Goal: Communication & Community: Ask a question

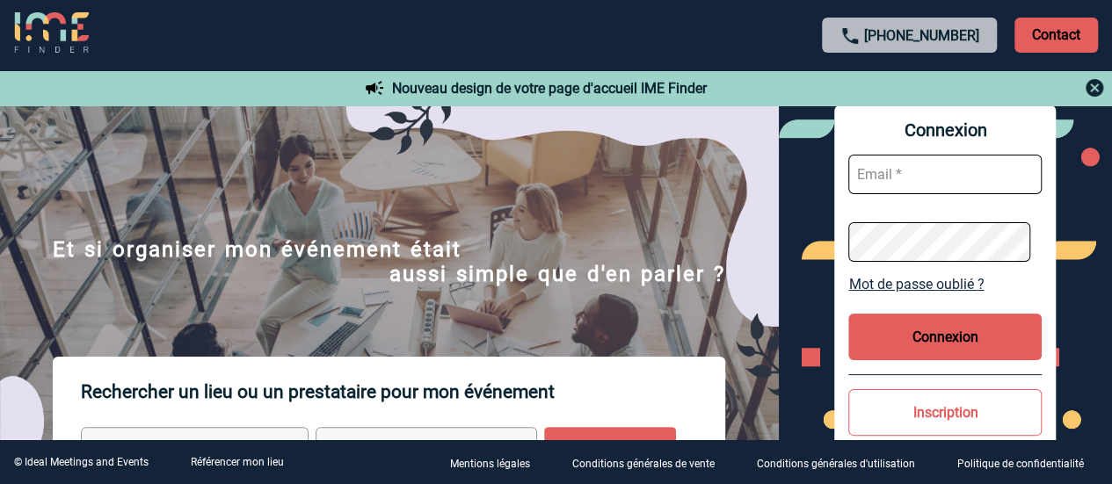
type input "[EMAIL_ADDRESS][PERSON_NAME][DOMAIN_NAME]"
click at [925, 339] on button "Connexion" at bounding box center [944, 337] width 193 height 47
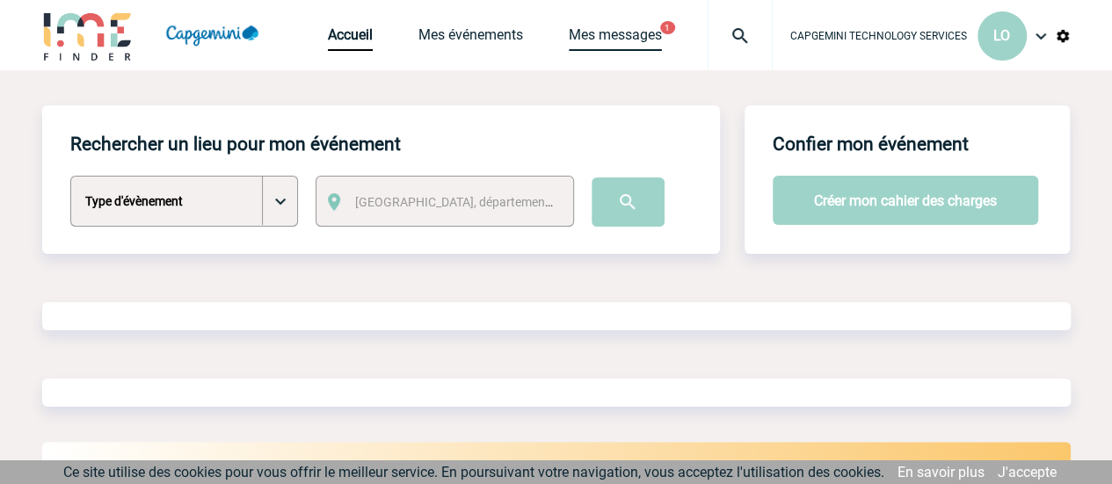
click at [593, 34] on link "Mes messages" at bounding box center [615, 38] width 93 height 25
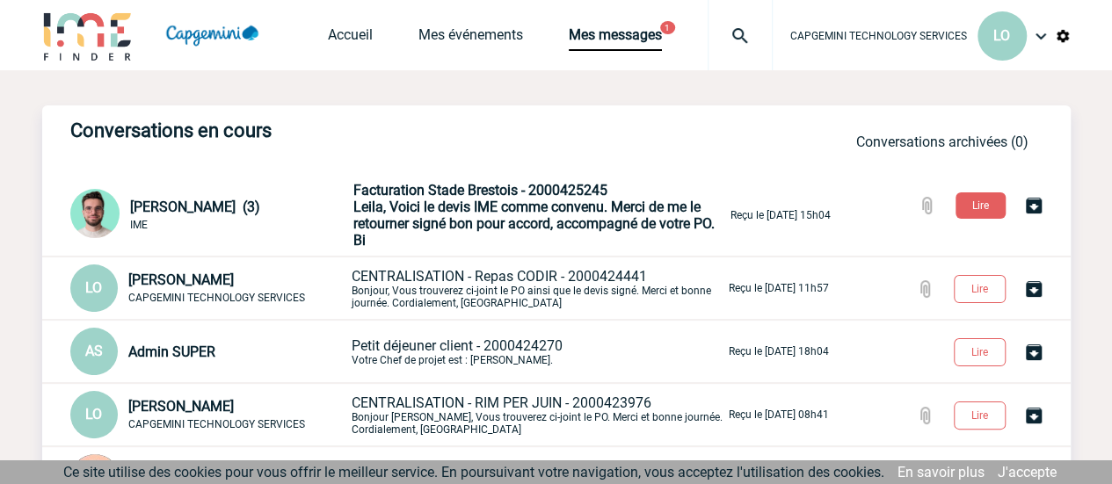
click at [411, 221] on span "Leila, Voici le devis IME comme convenu. Merci de me le retourner signé bon pou…" at bounding box center [533, 224] width 361 height 50
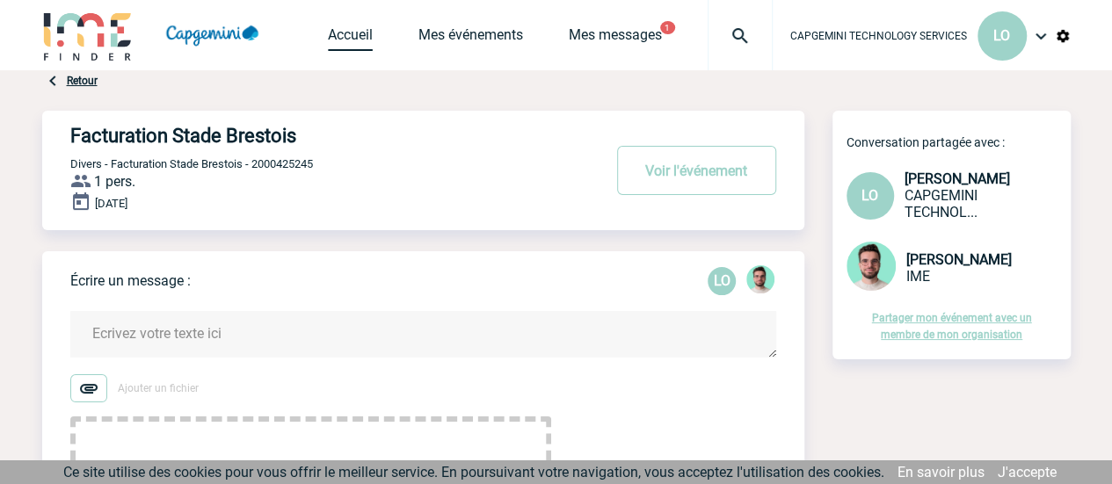
click at [348, 36] on link "Accueil" at bounding box center [350, 38] width 45 height 25
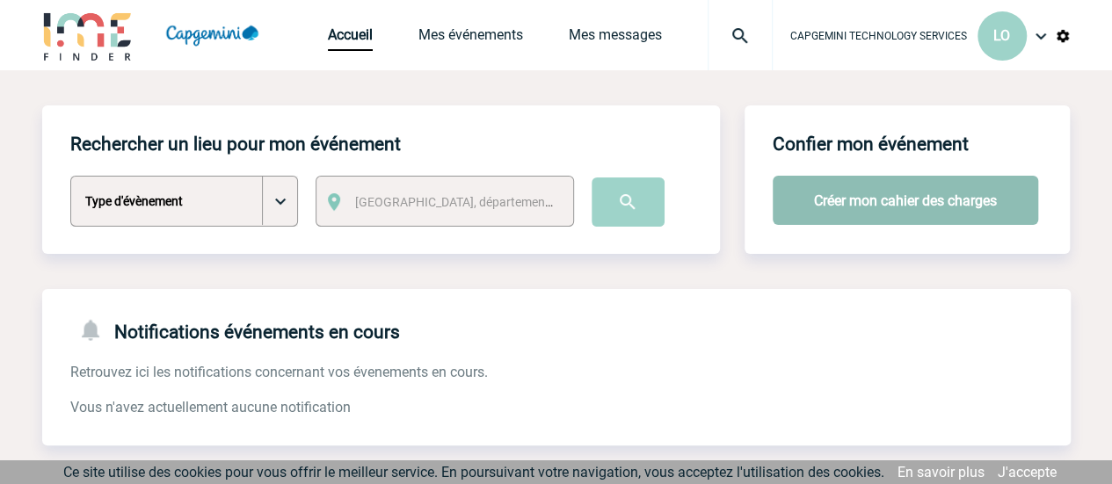
click at [860, 200] on button "Créer mon cahier des charges" at bounding box center [906, 200] width 266 height 49
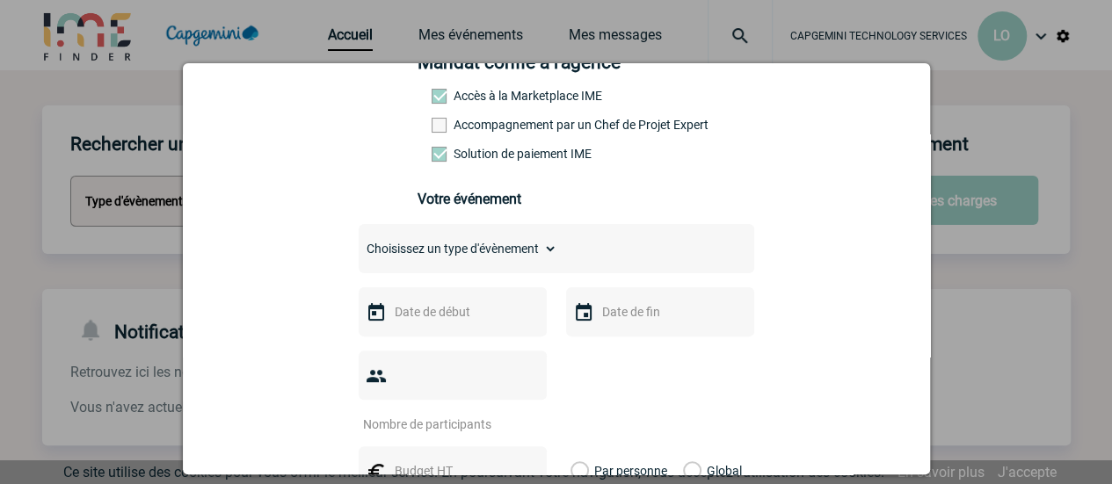
scroll to position [176, 0]
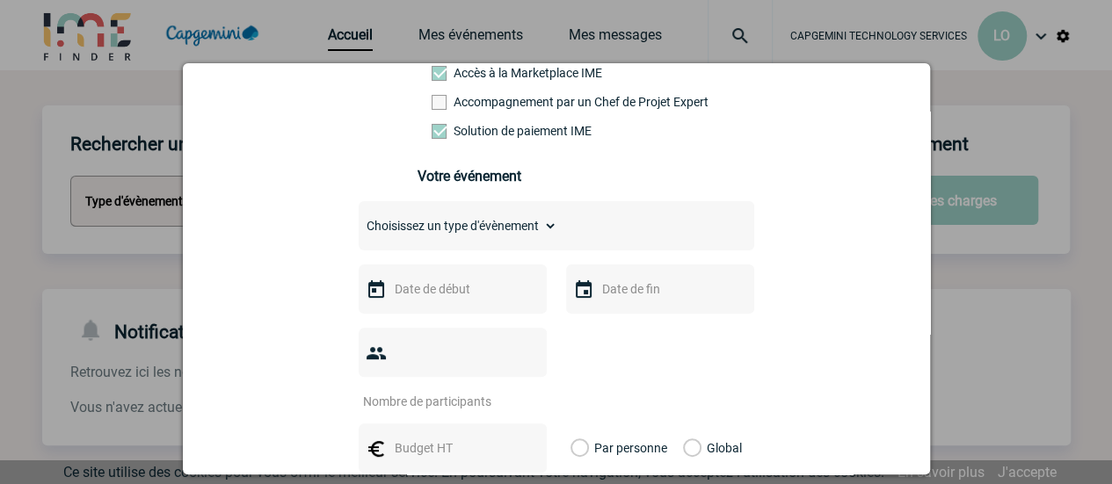
click at [531, 229] on select "Choisissez un type d'évènement Séminaire avec nuitée Séminaire sans nuitée Repa…" at bounding box center [458, 226] width 199 height 25
select select "9"
click at [359, 220] on select "Choisissez un type d'évènement Séminaire avec nuitée Séminaire sans nuitée Repa…" at bounding box center [458, 226] width 199 height 25
click at [448, 294] on input "text" at bounding box center [450, 289] width 121 height 23
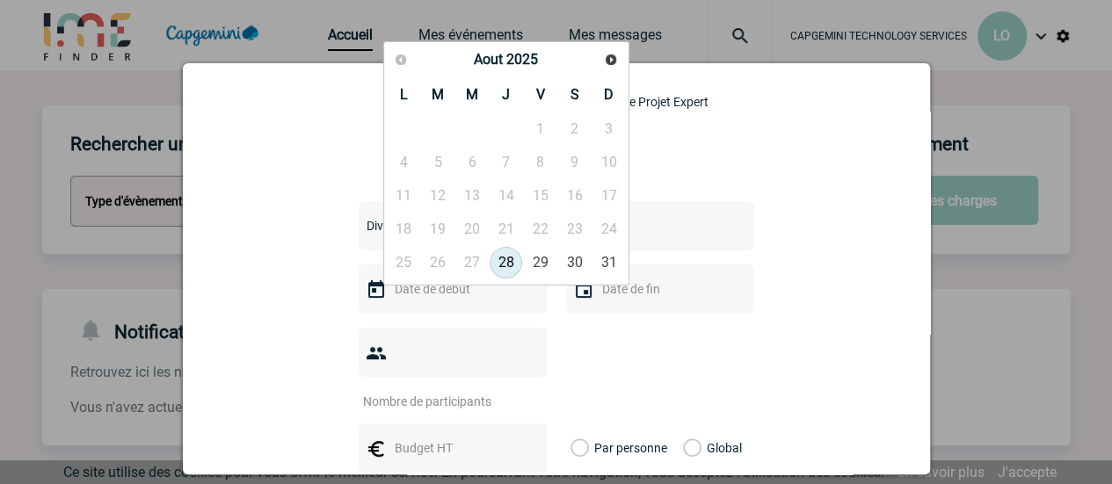
click at [503, 255] on link "28" at bounding box center [506, 263] width 33 height 32
type input "28-08-2025"
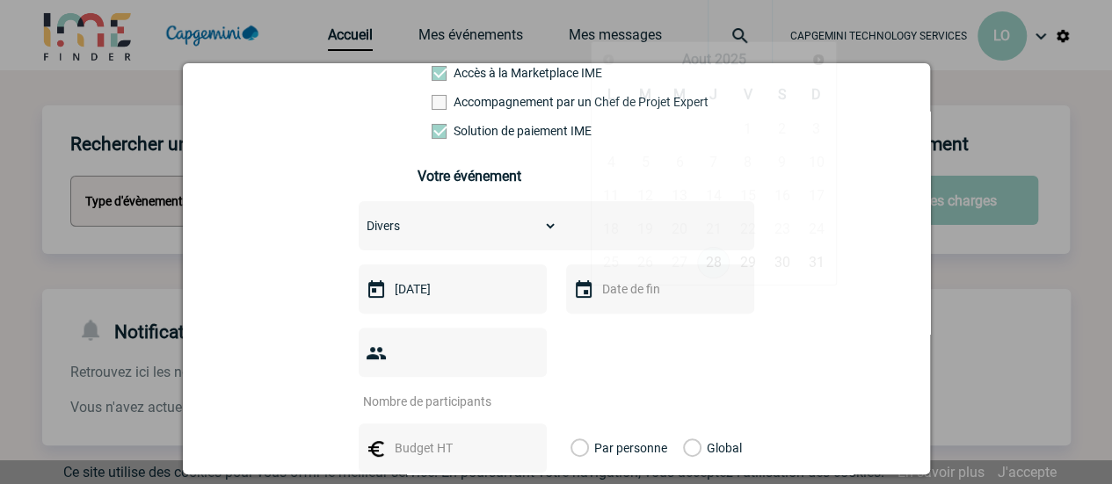
click at [605, 301] on input "text" at bounding box center [658, 289] width 121 height 23
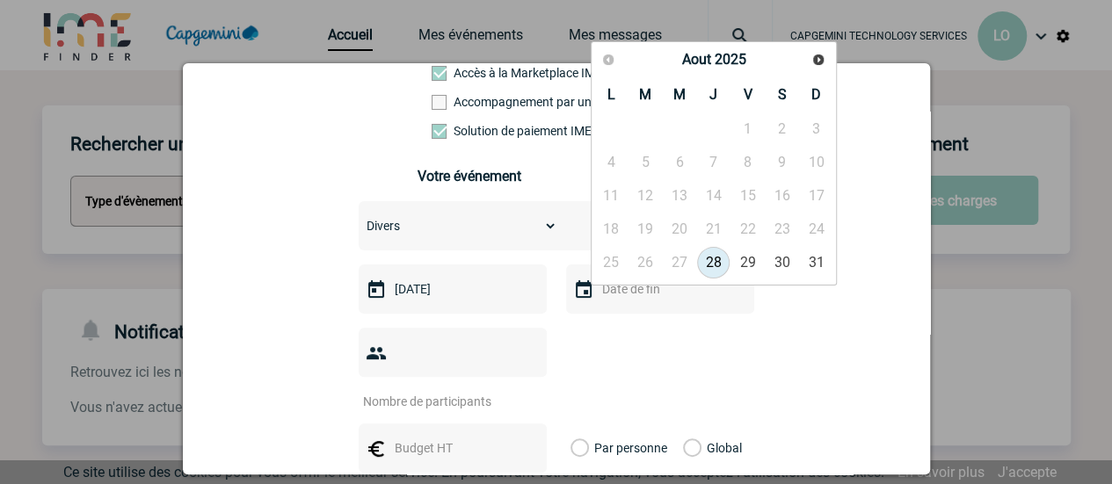
click at [720, 265] on link "28" at bounding box center [713, 263] width 33 height 32
type input "28-08-2025"
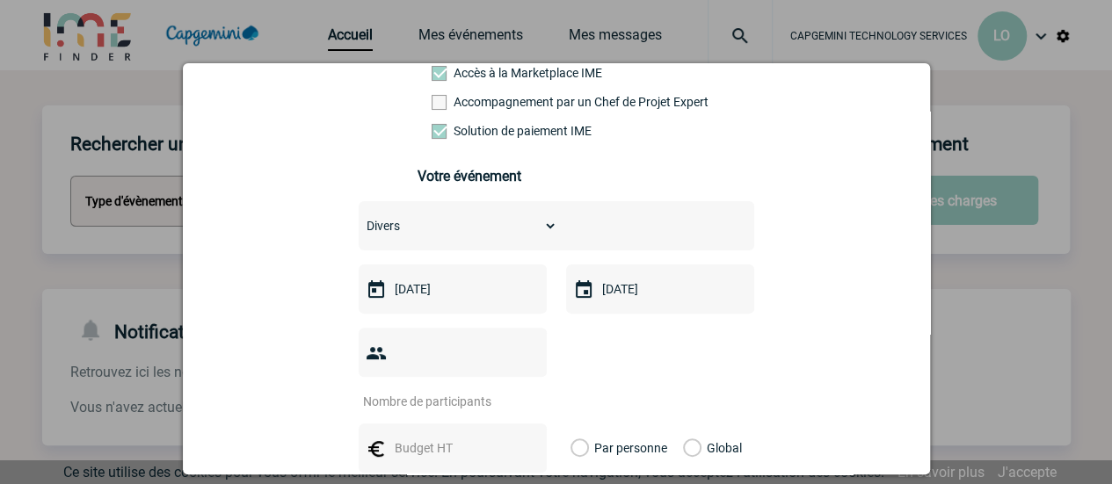
click at [464, 390] on input "number" at bounding box center [441, 401] width 165 height 23
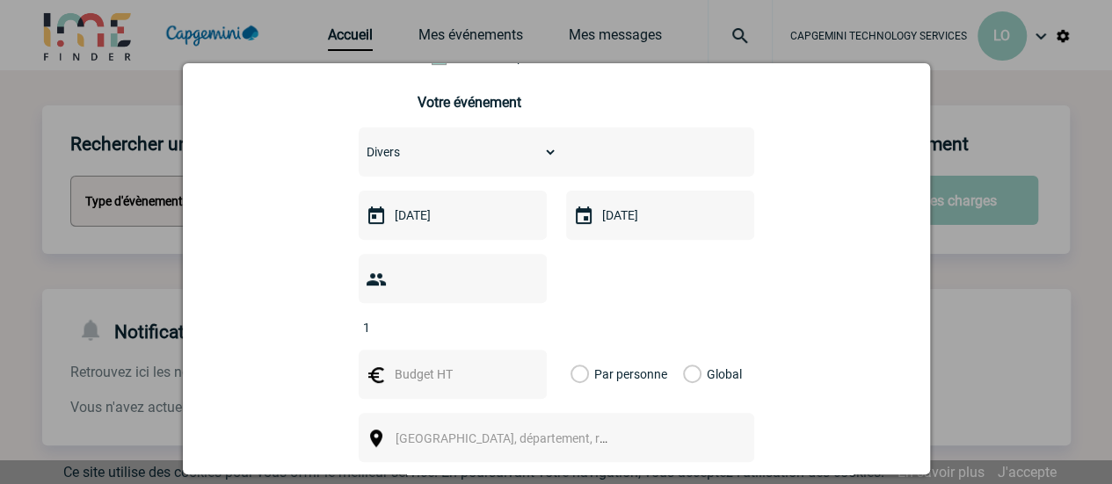
scroll to position [352, 0]
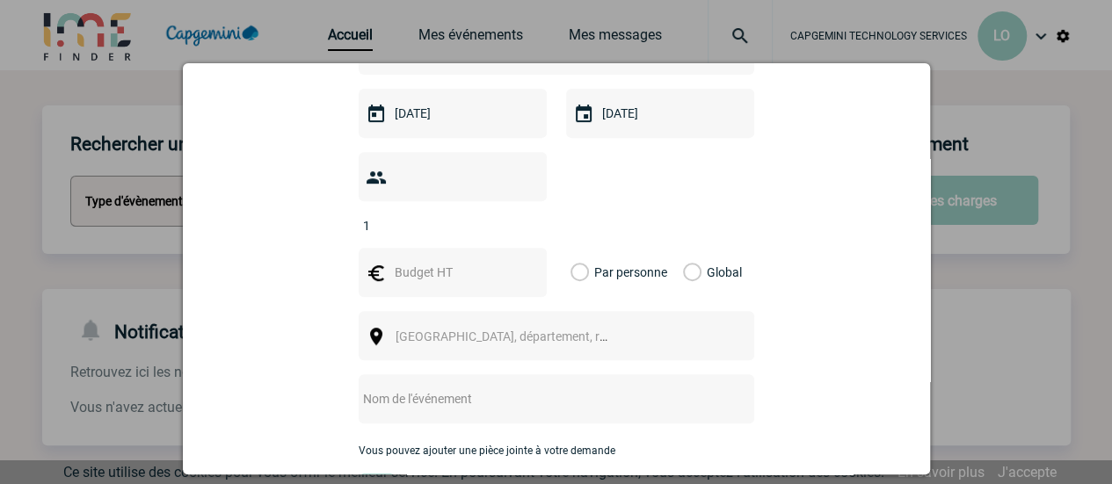
type input "1"
click at [459, 261] on input "text" at bounding box center [450, 272] width 121 height 23
type input "1500"
click at [683, 248] on label "Global" at bounding box center [688, 272] width 11 height 49
click at [0, 0] on input "Global" at bounding box center [0, 0] width 0 height 0
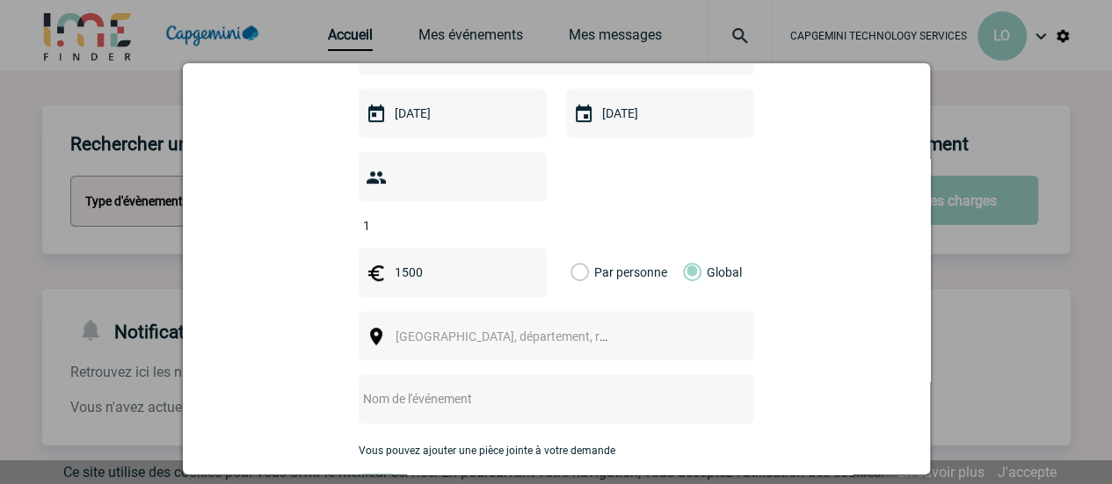
scroll to position [440, 0]
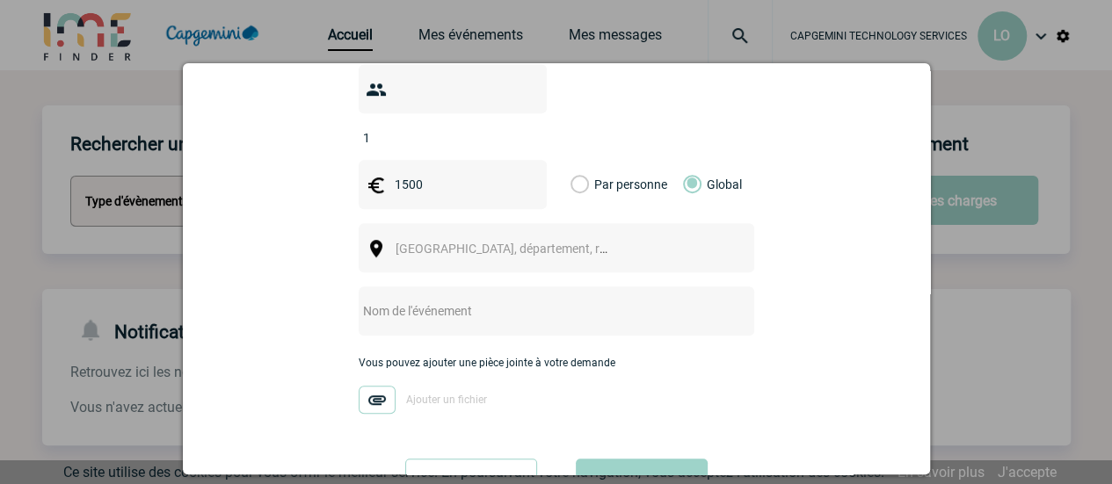
click at [506, 237] on span "Ville, département, région..." at bounding box center [510, 249] width 242 height 25
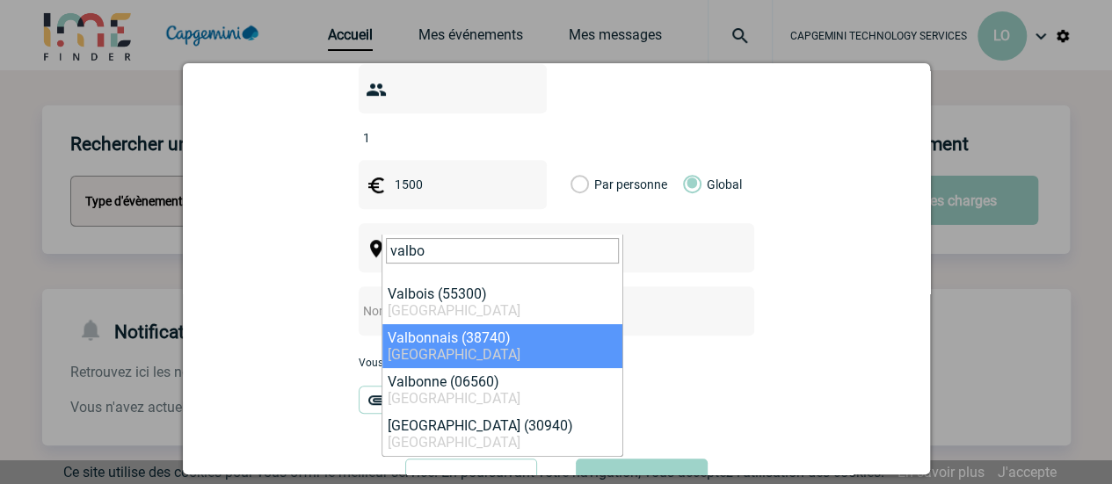
type input "valbo"
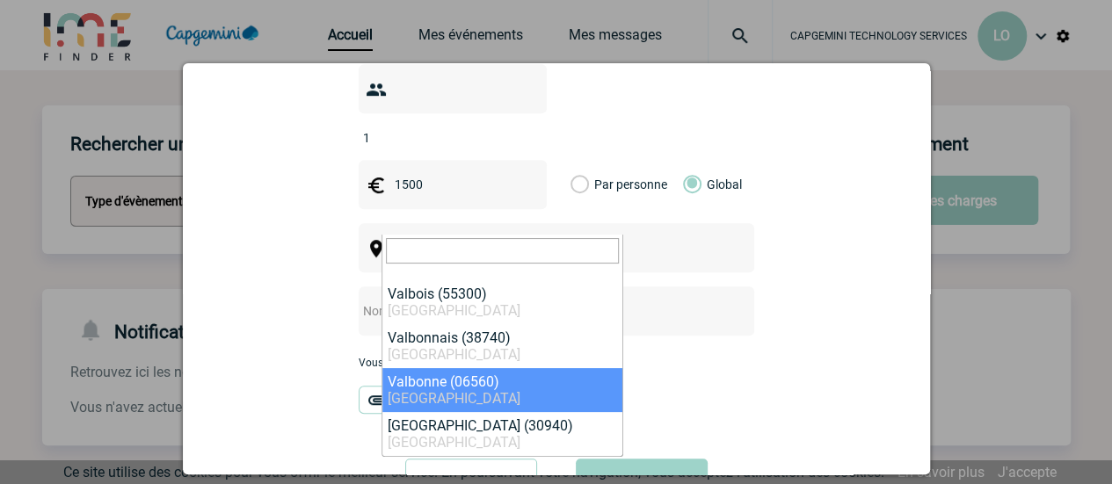
select select "7179"
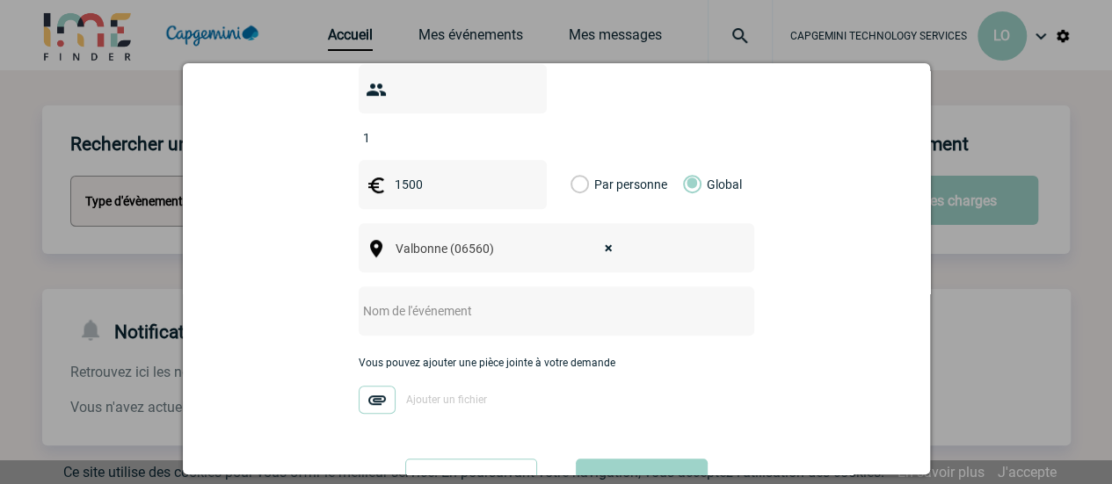
click at [475, 298] on div at bounding box center [557, 311] width 396 height 49
click at [485, 300] on input "text" at bounding box center [533, 311] width 349 height 23
type input "A"
click at [435, 127] on input "1" at bounding box center [441, 138] width 165 height 23
type input "85"
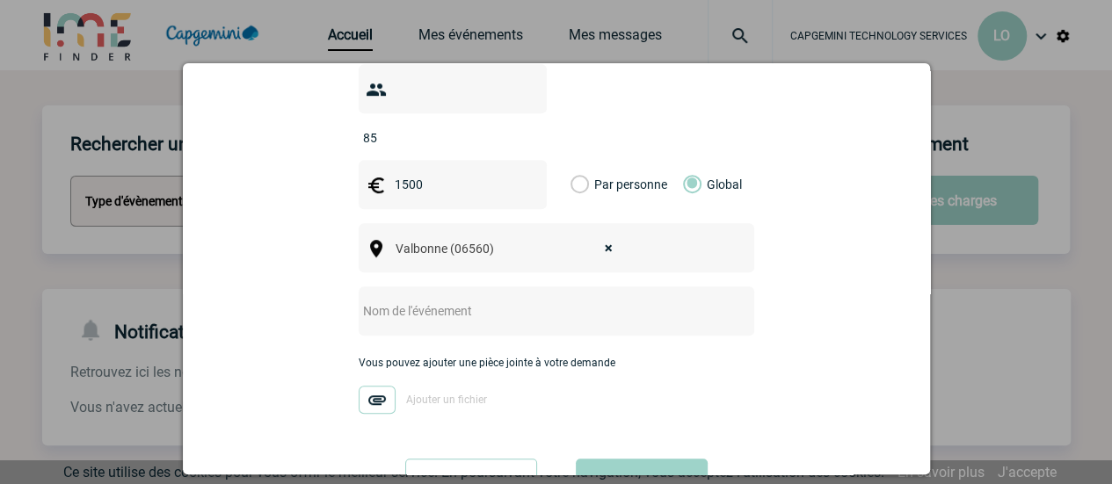
drag, startPoint x: 468, startPoint y: 167, endPoint x: 374, endPoint y: 151, distance: 95.4
click at [374, 160] on div "1500" at bounding box center [453, 184] width 188 height 49
type input "2150"
click at [497, 304] on div at bounding box center [557, 311] width 396 height 49
click at [503, 300] on input "text" at bounding box center [533, 311] width 349 height 23
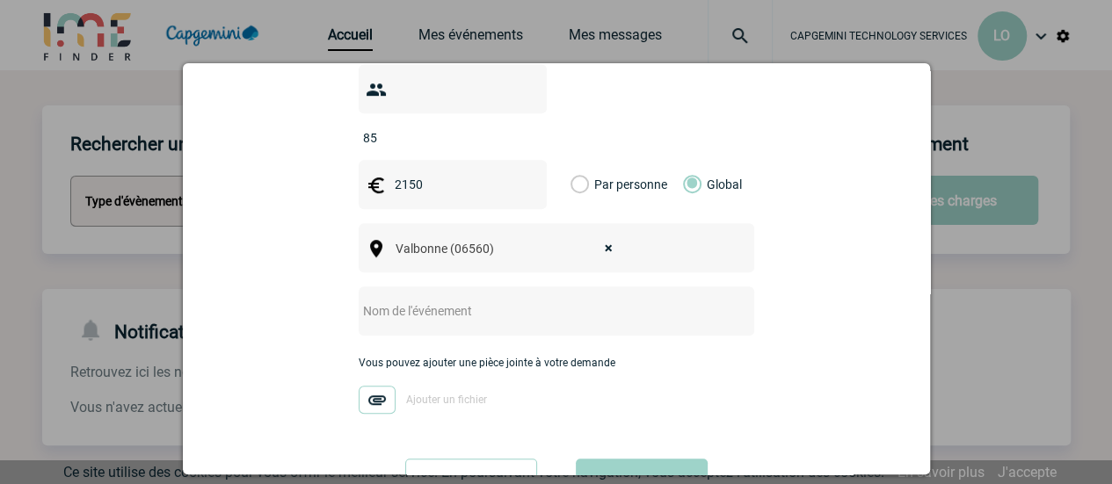
type input "A"
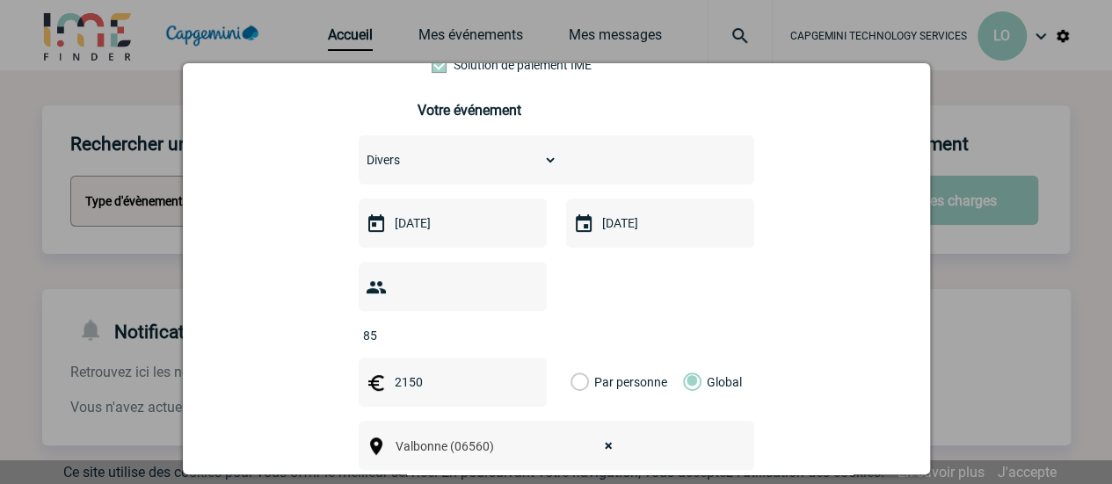
scroll to position [486, 0]
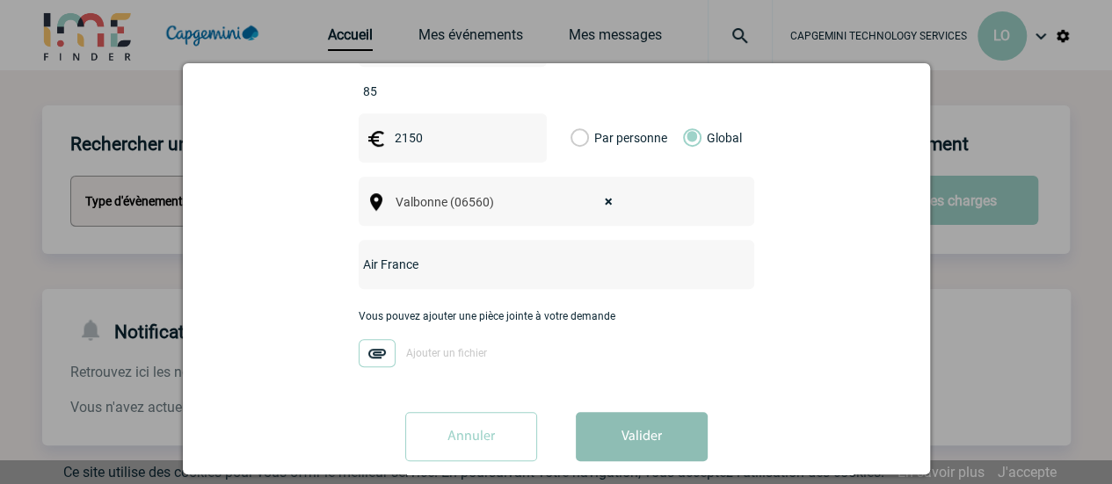
type input "Air France"
click at [618, 412] on button "Valider" at bounding box center [642, 436] width 132 height 49
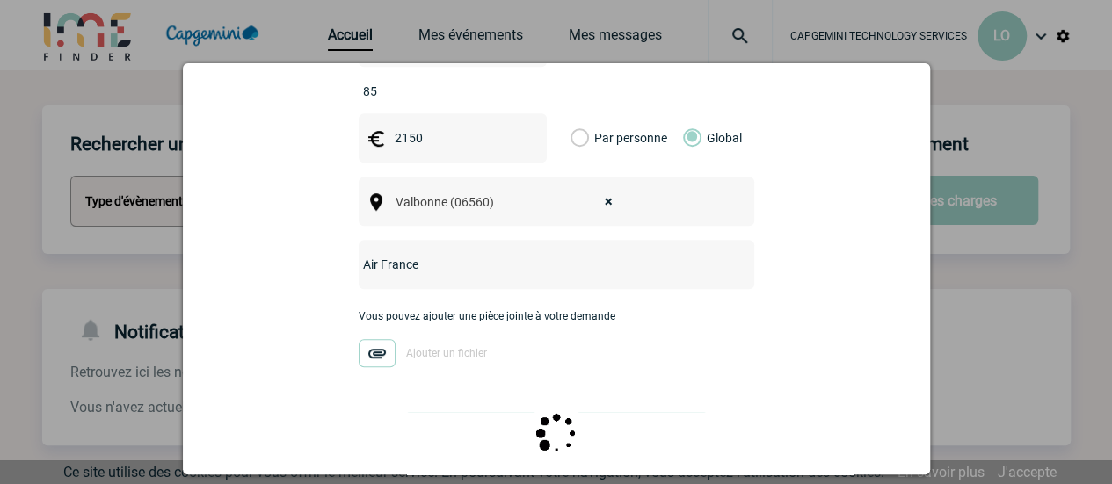
scroll to position [0, 0]
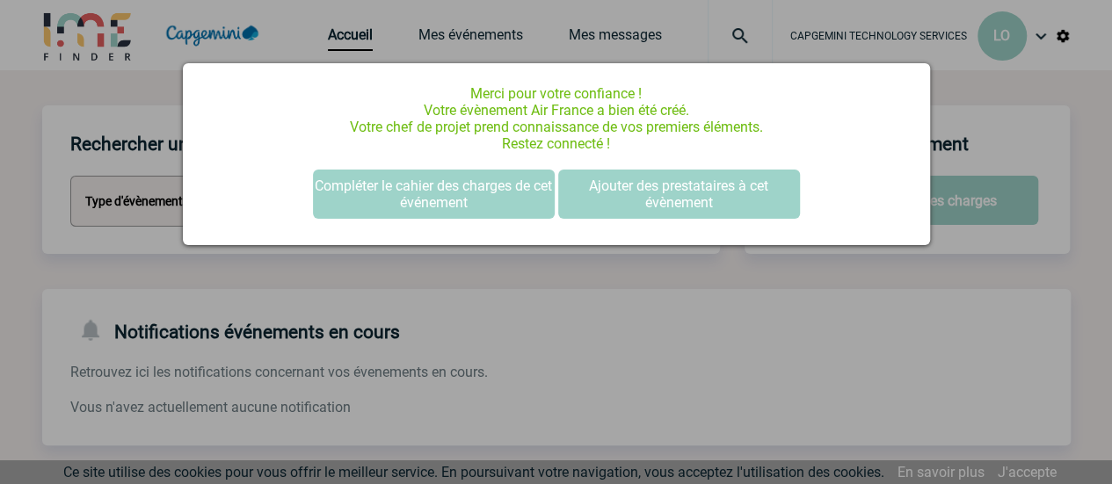
click at [561, 303] on div at bounding box center [556, 242] width 1112 height 484
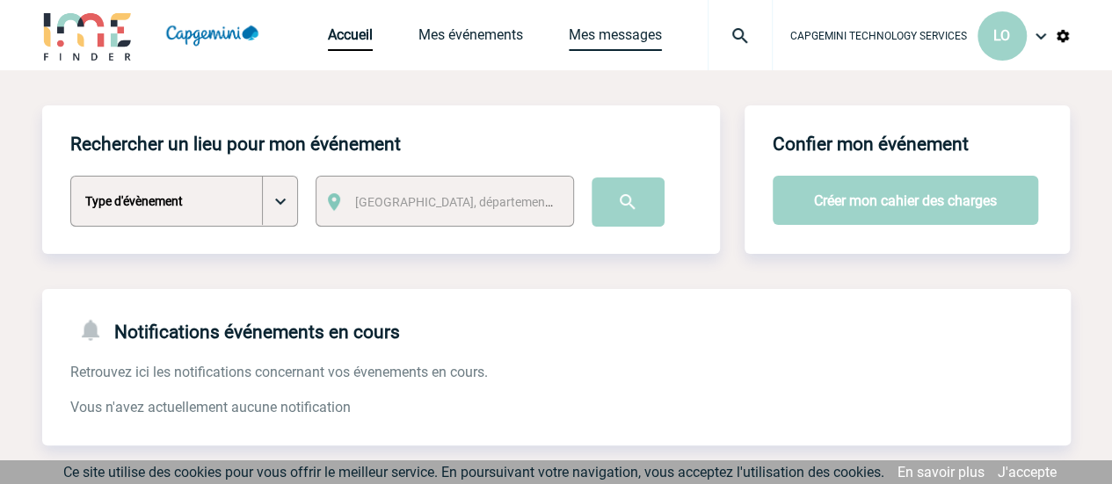
click at [614, 36] on link "Mes messages" at bounding box center [615, 38] width 93 height 25
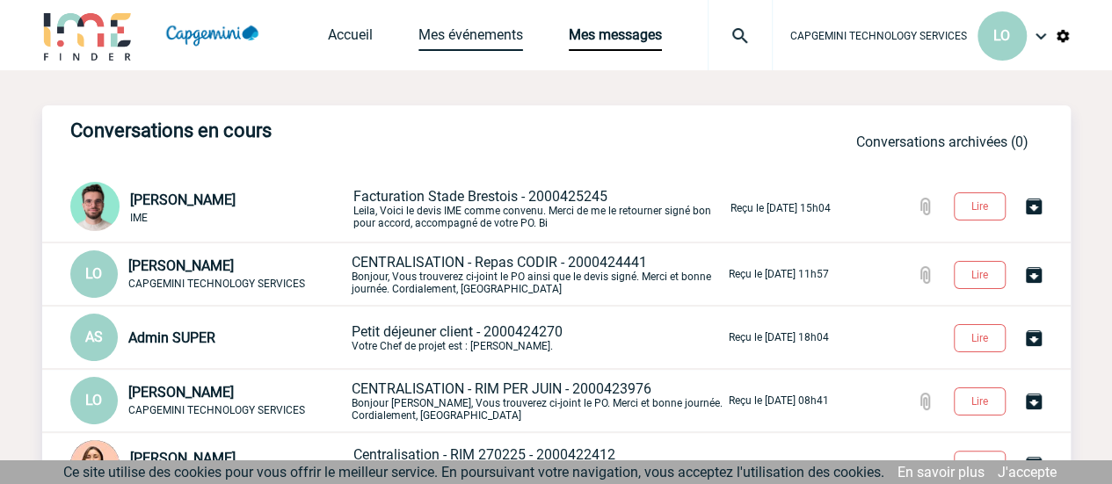
click at [466, 40] on link "Mes événements" at bounding box center [471, 38] width 105 height 25
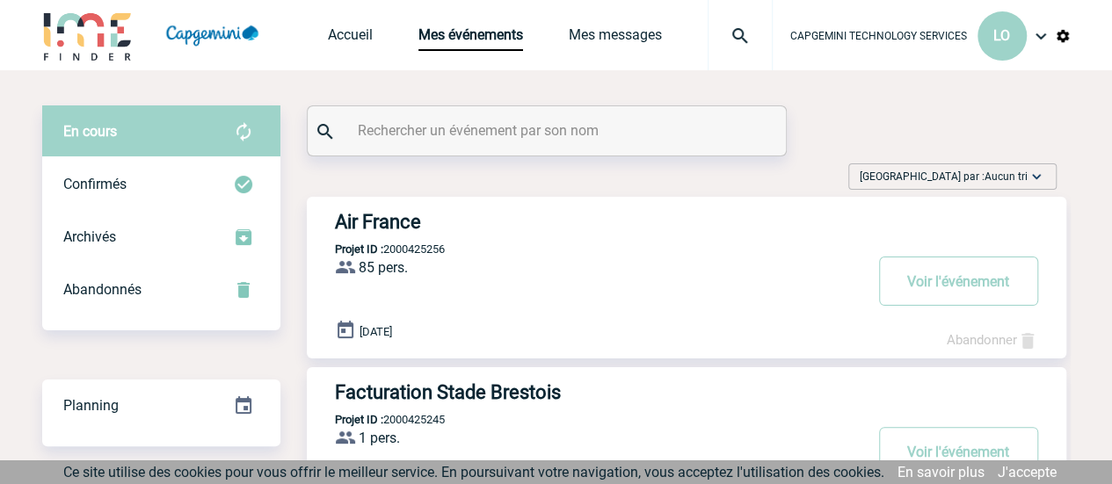
click at [411, 222] on h3 "Air France" at bounding box center [599, 222] width 528 height 22
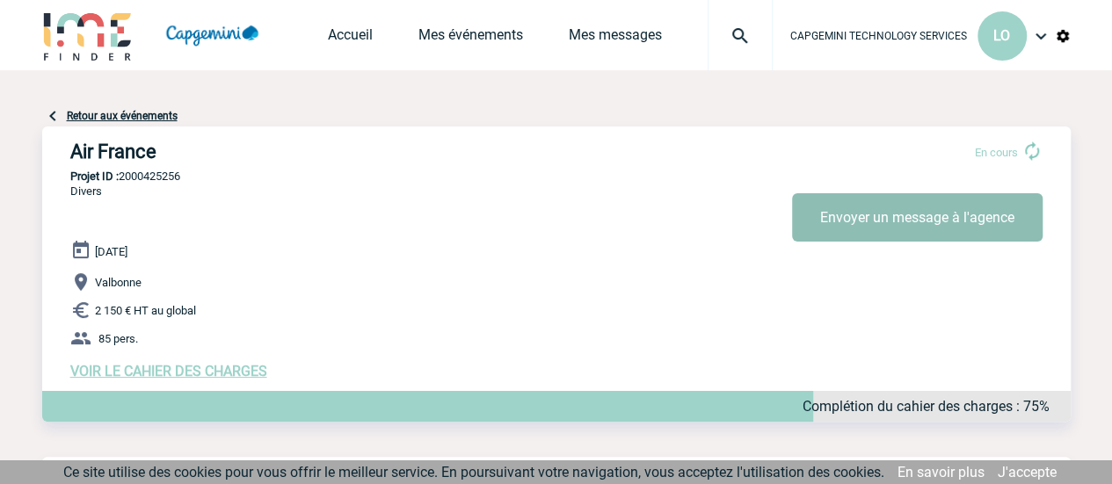
click at [835, 215] on button "Envoyer un message à l'agence" at bounding box center [917, 217] width 251 height 48
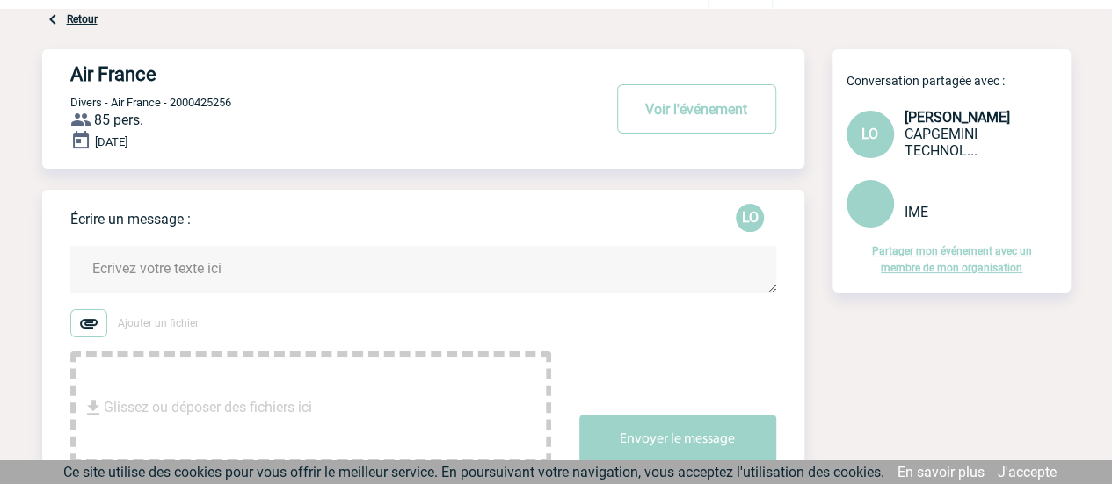
scroll to position [88, 0]
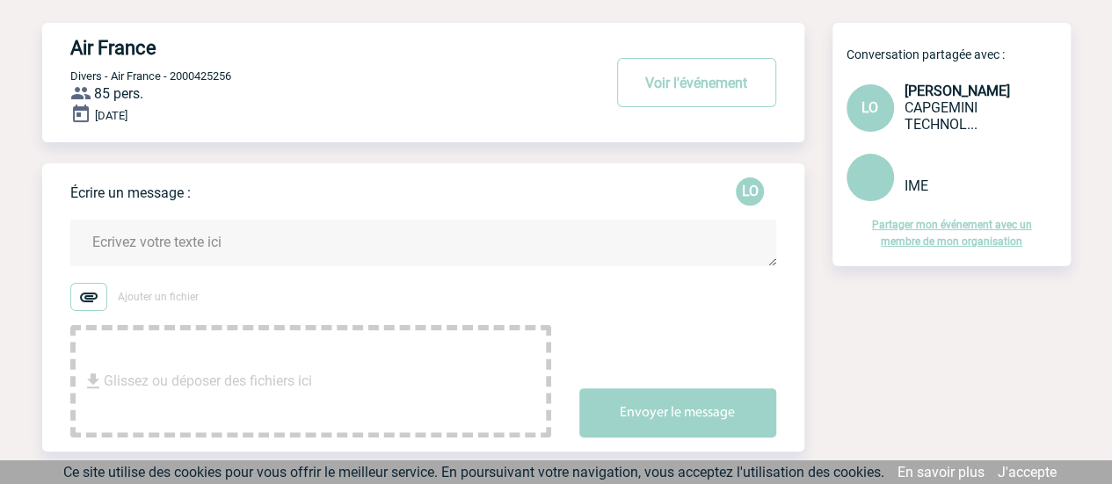
click at [211, 244] on textarea at bounding box center [423, 243] width 706 height 47
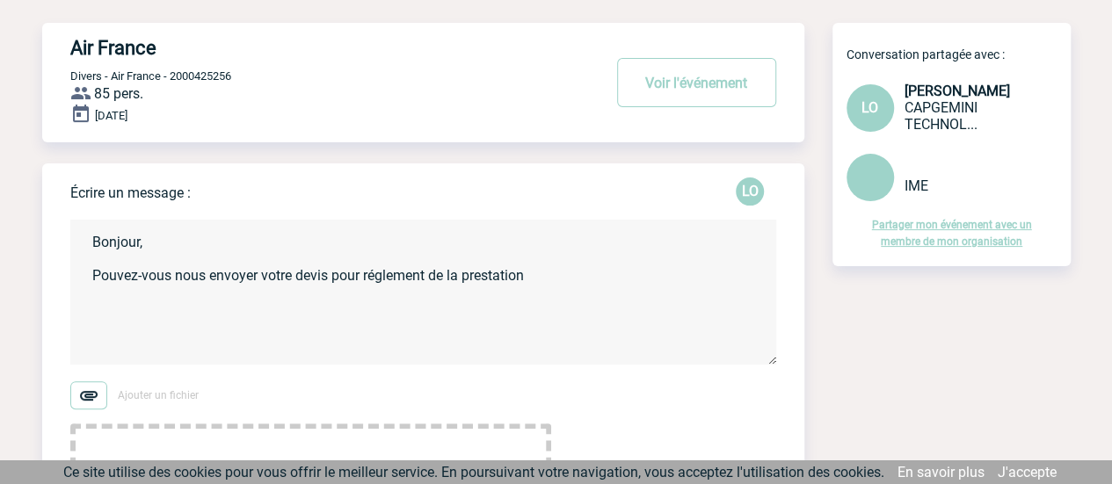
click at [369, 278] on textarea "Bonjour, Pouvez-vous nous envoyer votre devis pour réglement de la prestation" at bounding box center [423, 292] width 706 height 145
click at [390, 278] on textarea "Bonjour, Pouvez-vous nous envoyer votre devis pour réglement de la prestation" at bounding box center [423, 292] width 706 height 145
click at [553, 282] on textarea "Bonjour, Pouvez-vous nous envoyer votre devis pour règlement de la prestation" at bounding box center [423, 292] width 706 height 145
click at [328, 318] on textarea "Bonjour, Pouvez-vous nous envoyer votre devis pour règlement d'une prestation q…" at bounding box center [423, 292] width 706 height 145
click at [139, 312] on textarea "Bonjour, Pouvez-vous nous envoyer votre devis pour règlement d'une prestation q…" at bounding box center [423, 292] width 706 height 145
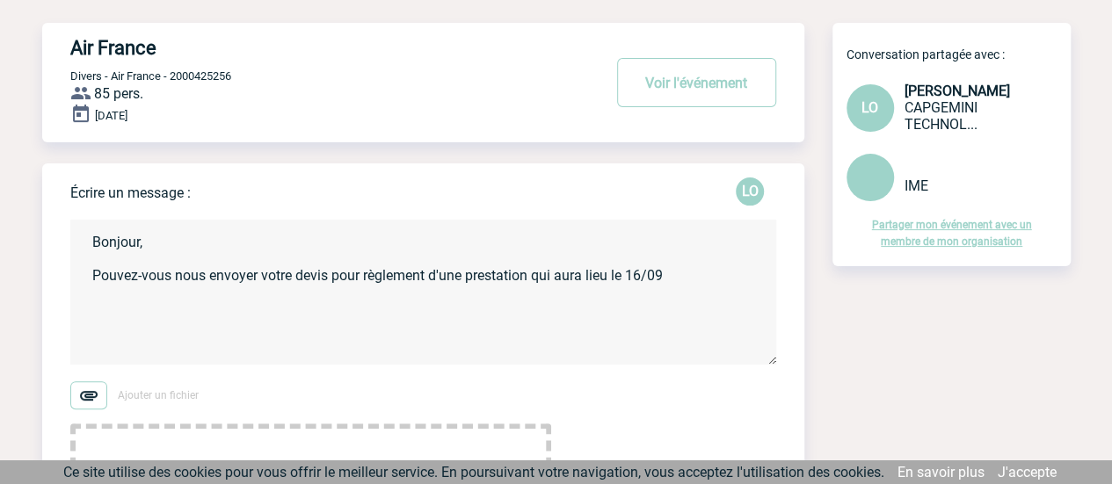
click at [685, 282] on textarea "Bonjour, Pouvez-vous nous envoyer votre devis pour règlement d'une prestation q…" at bounding box center [423, 292] width 706 height 145
paste textarea "TOUT & BON NICE SAS BAST'S 04 22 47 09 67 [EMAIL_ADDRESS][DOMAIN_NAME] 1890, [G…"
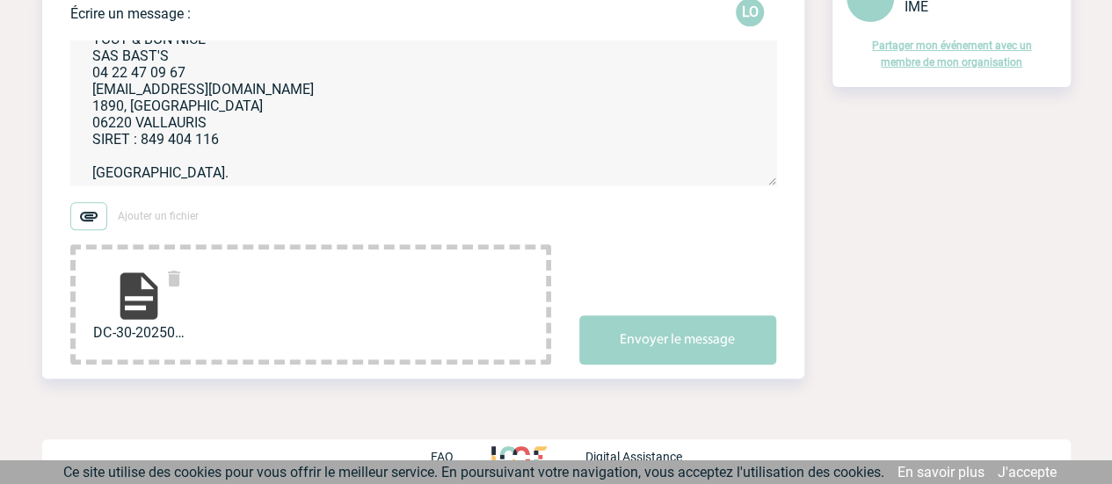
scroll to position [107, 0]
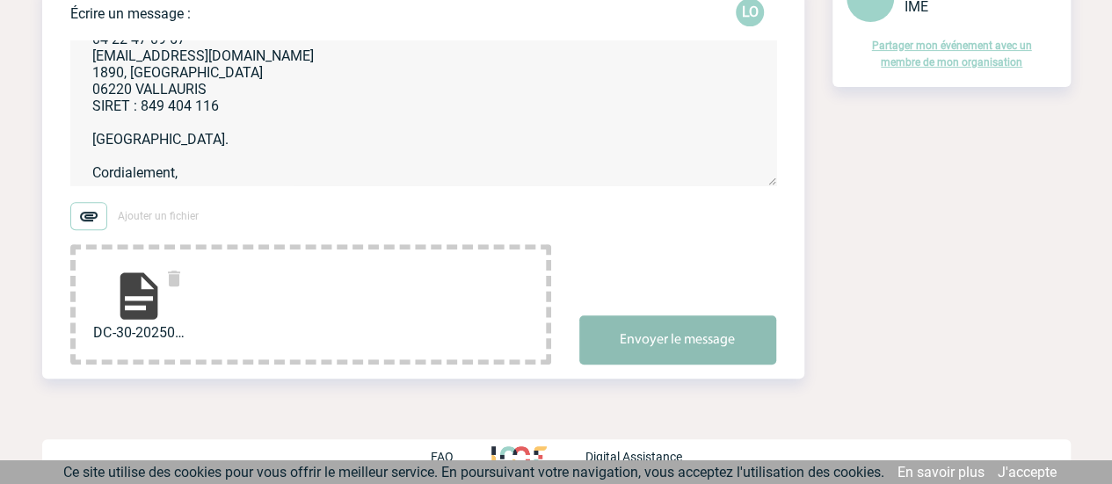
type textarea "Bonjour, Pouvez-vous nous envoyer votre devis pour règlement d'une prestation q…"
click at [654, 342] on button "Envoyer le message" at bounding box center [677, 340] width 197 height 49
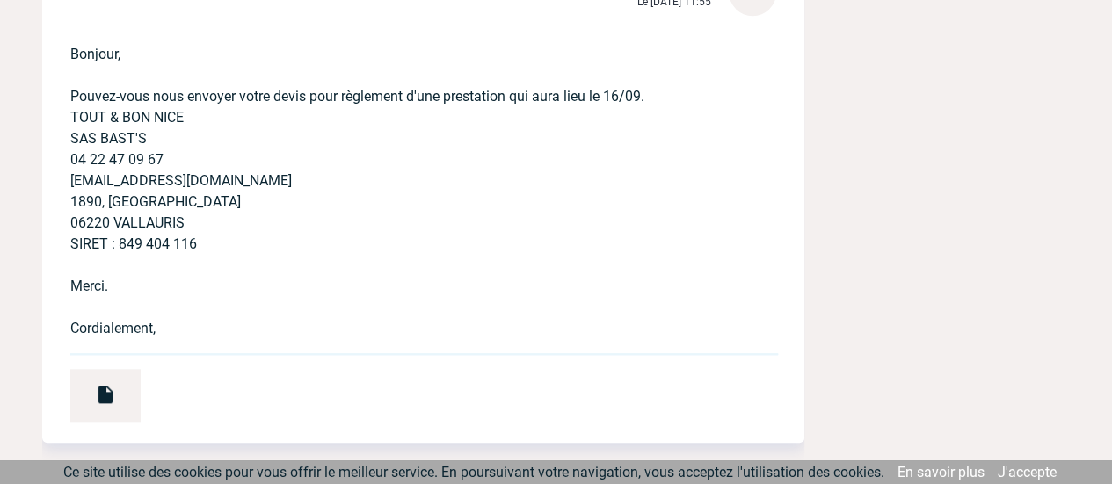
scroll to position [819, 0]
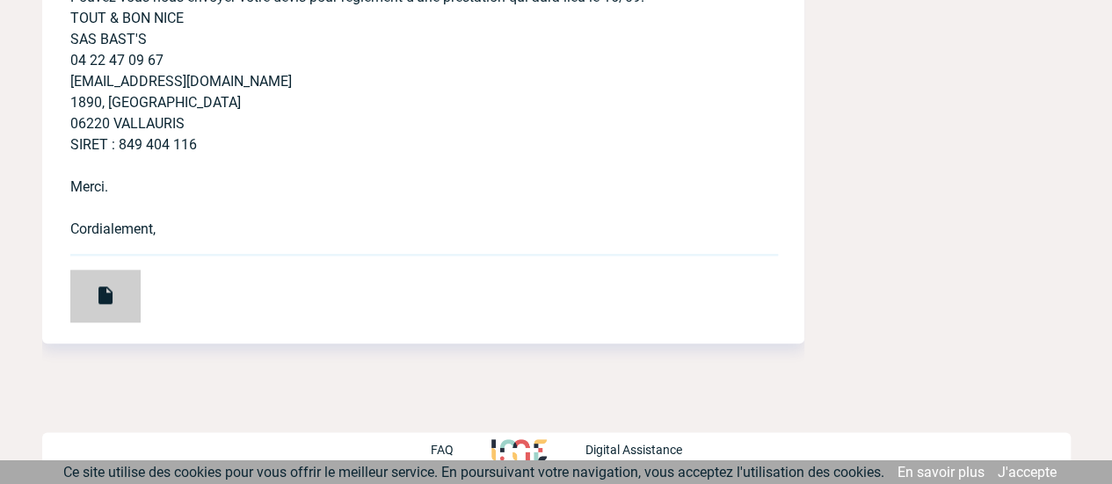
click at [114, 287] on img at bounding box center [105, 295] width 21 height 21
